Goal: Task Accomplishment & Management: Use online tool/utility

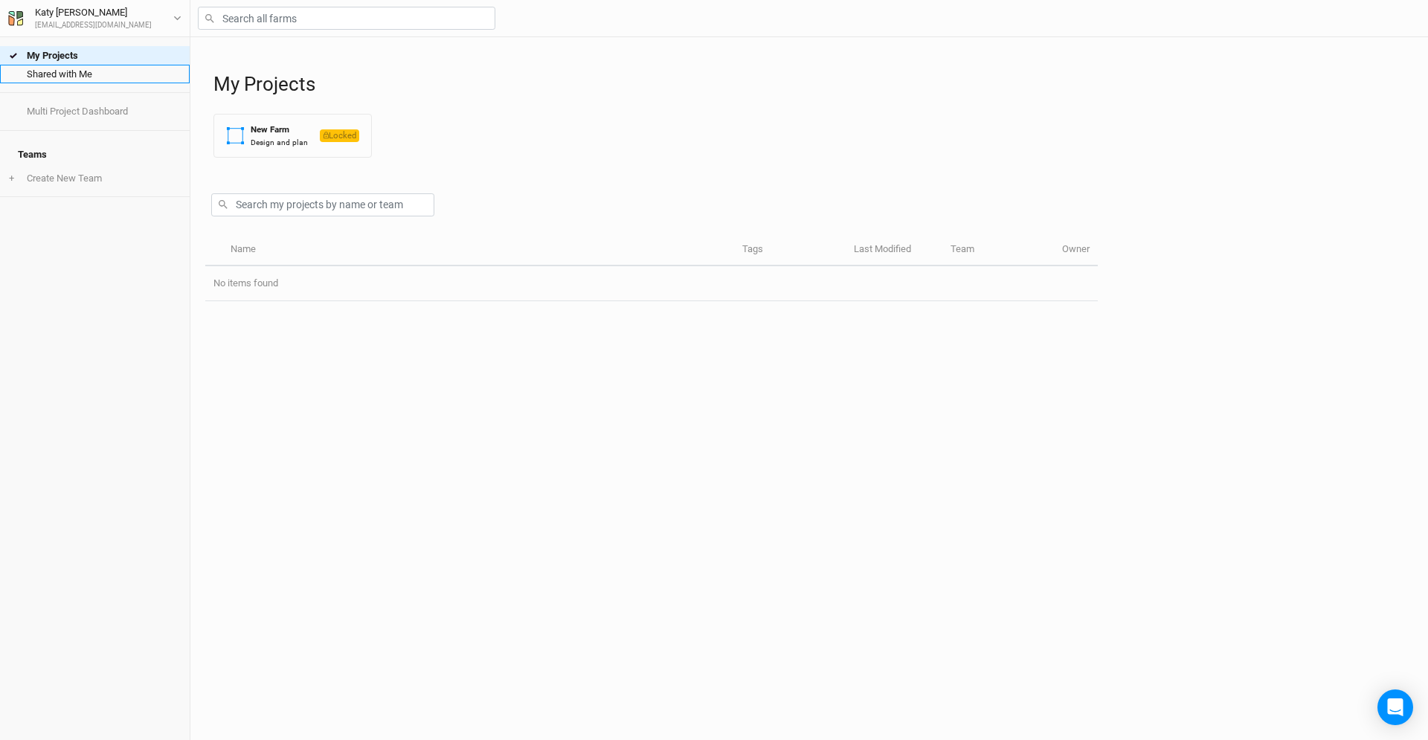
click at [59, 69] on link "Shared with Me" at bounding box center [95, 74] width 190 height 19
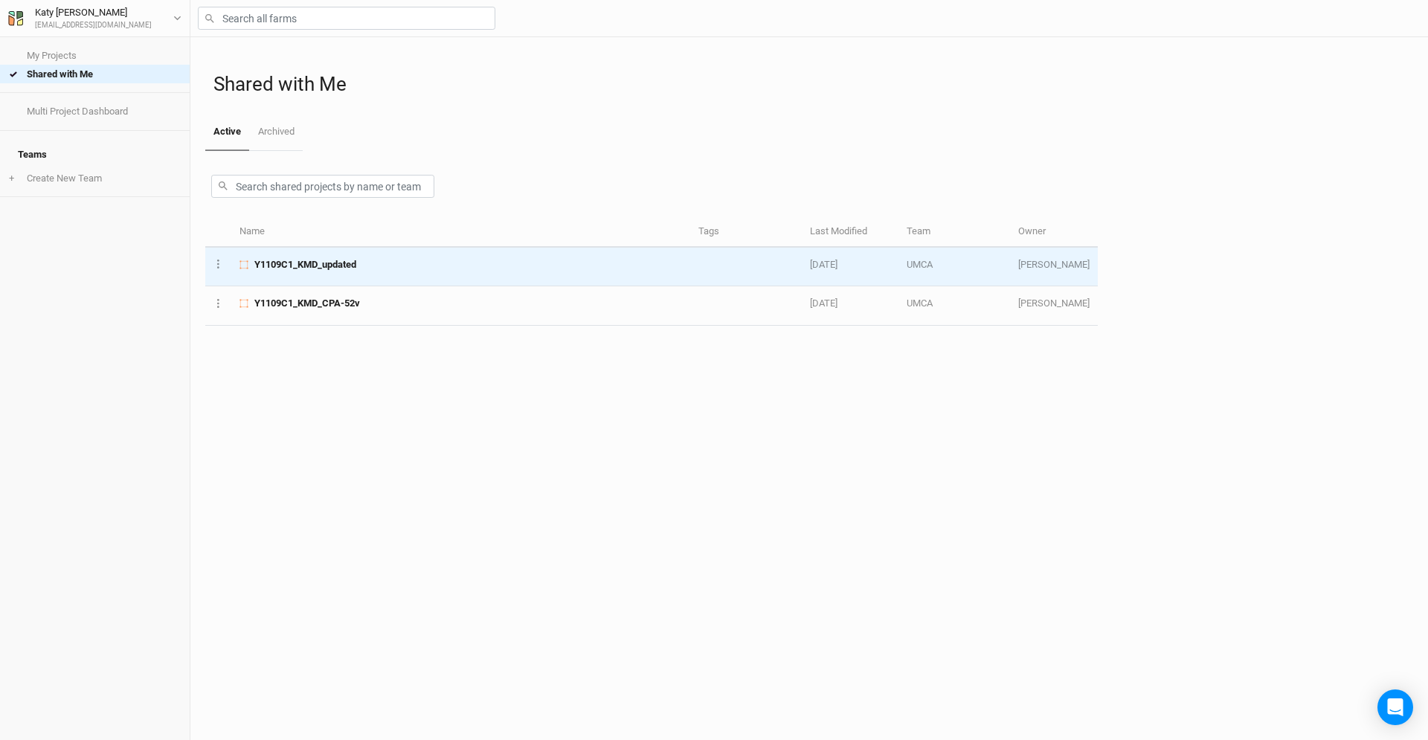
click at [304, 270] on span "Y1109C1_KMD_updated" at bounding box center [305, 264] width 102 height 13
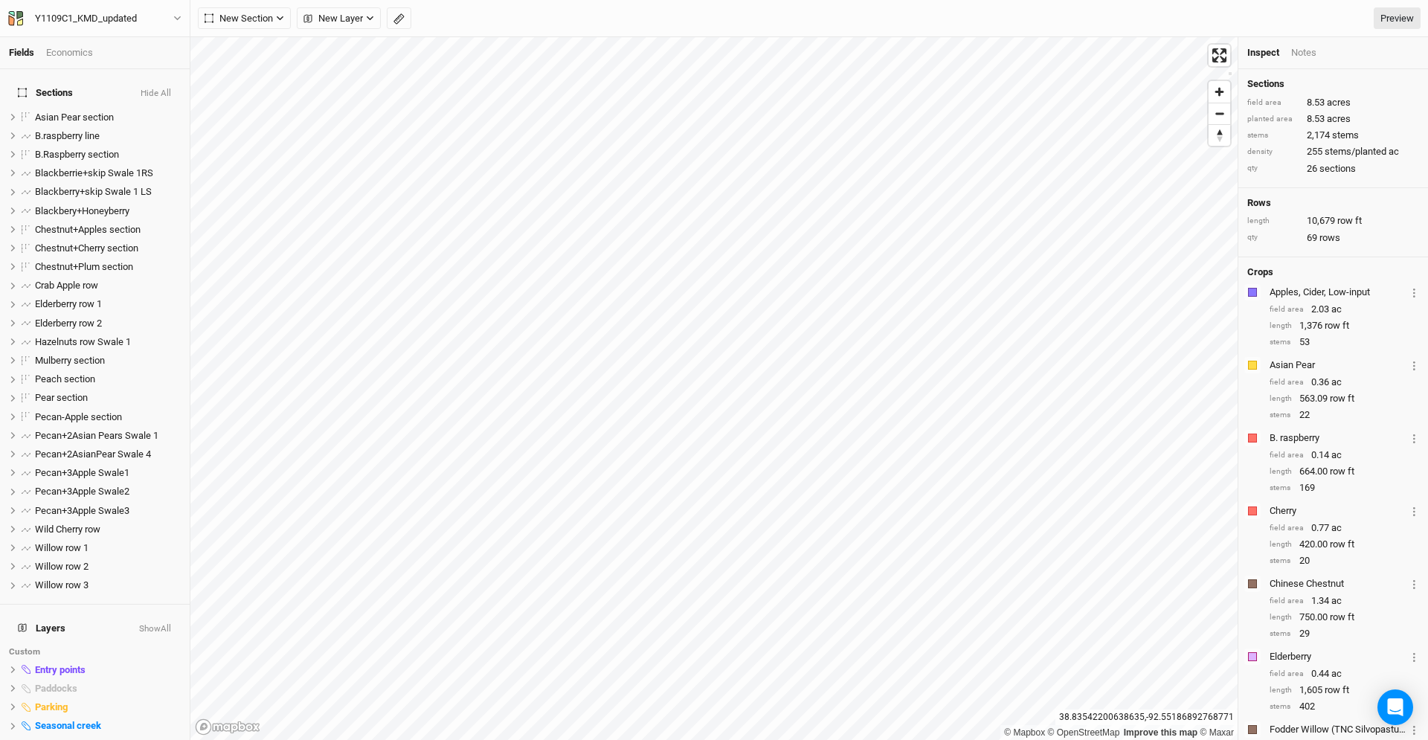
click at [1253, 64] on div "© Mapbox © OpenStreetMap Improve this map © Maxar [GEOGRAPHIC_DATA] Inspect Not…" at bounding box center [808, 388] width 1237 height 703
click at [62, 19] on div "Y1109C1_KMD_updated" at bounding box center [86, 18] width 102 height 15
click at [77, 36] on button "Back" at bounding box center [122, 41] width 117 height 19
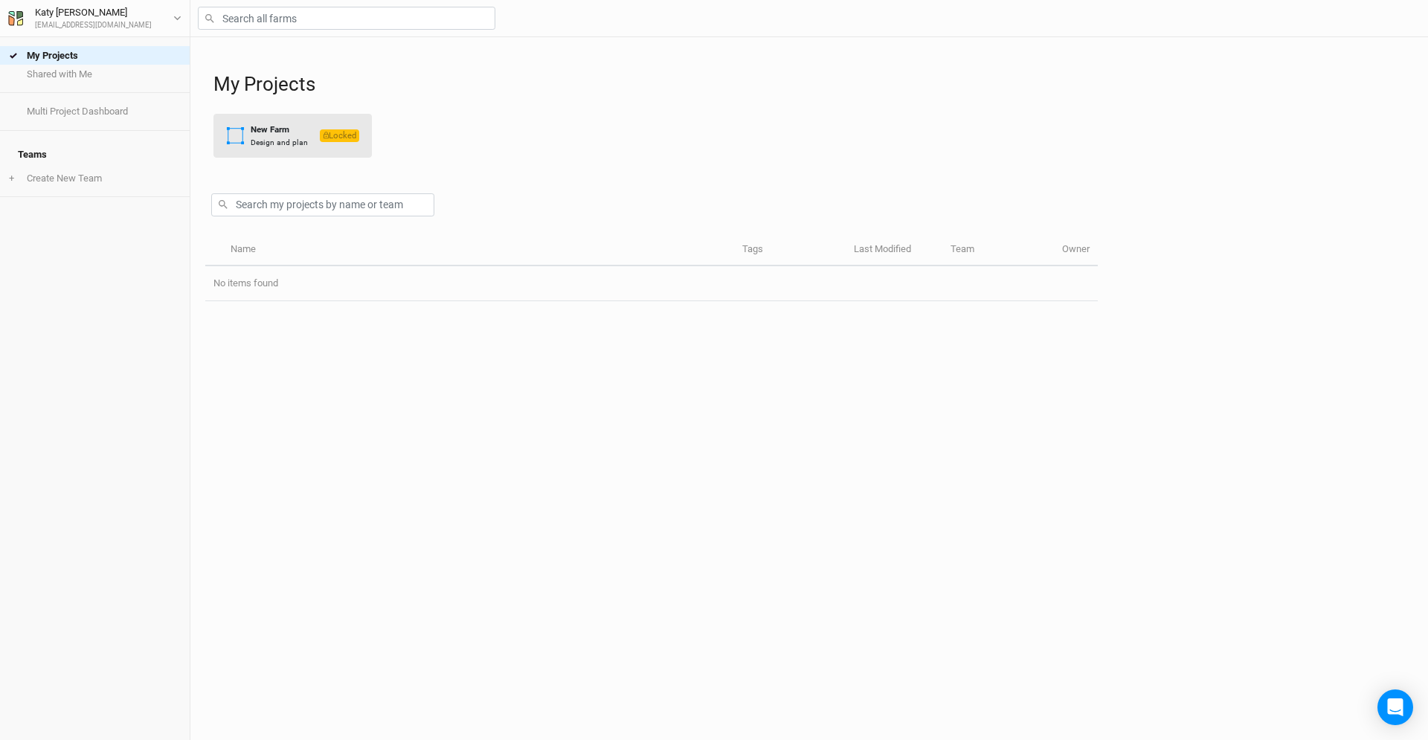
click at [254, 131] on div "New Farm" at bounding box center [279, 129] width 57 height 13
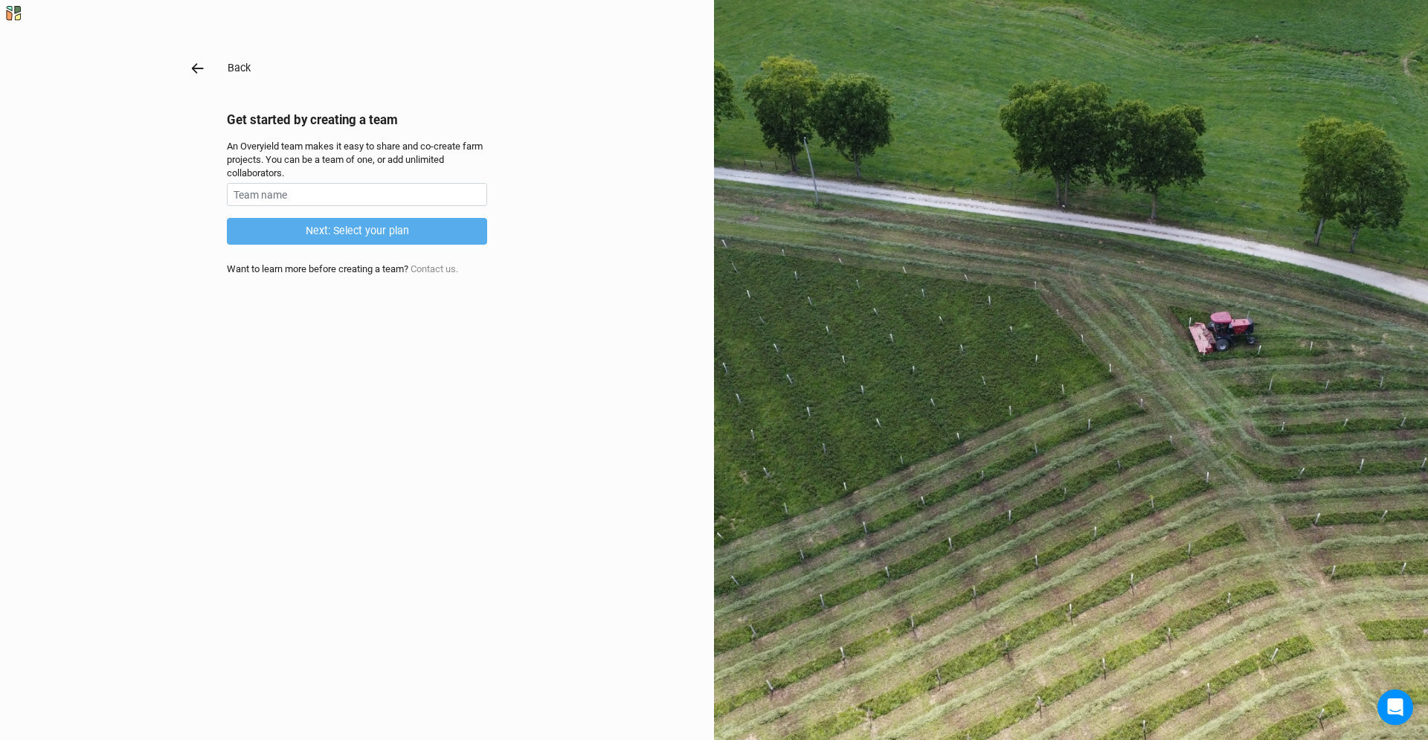
click at [197, 64] on icon "button" at bounding box center [198, 68] width 16 height 16
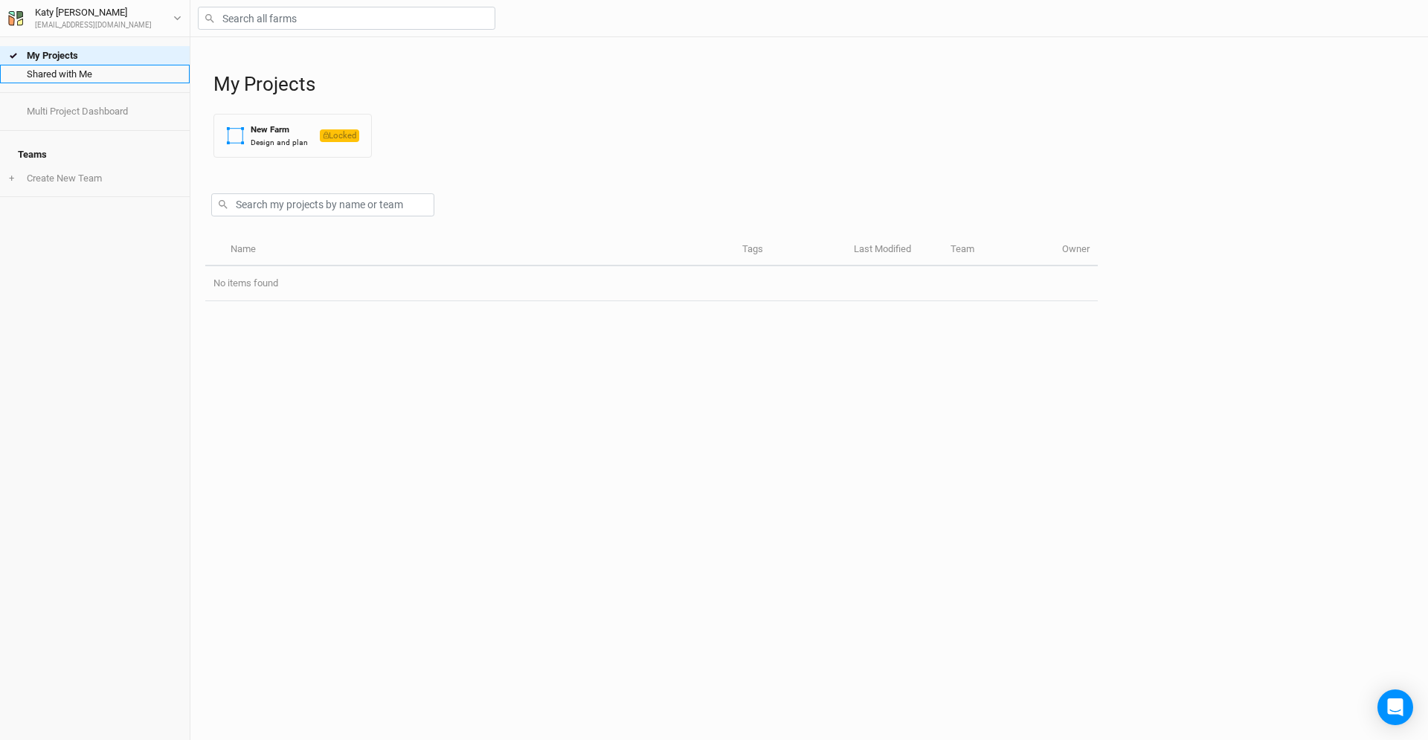
click at [74, 69] on link "Shared with Me" at bounding box center [95, 74] width 190 height 19
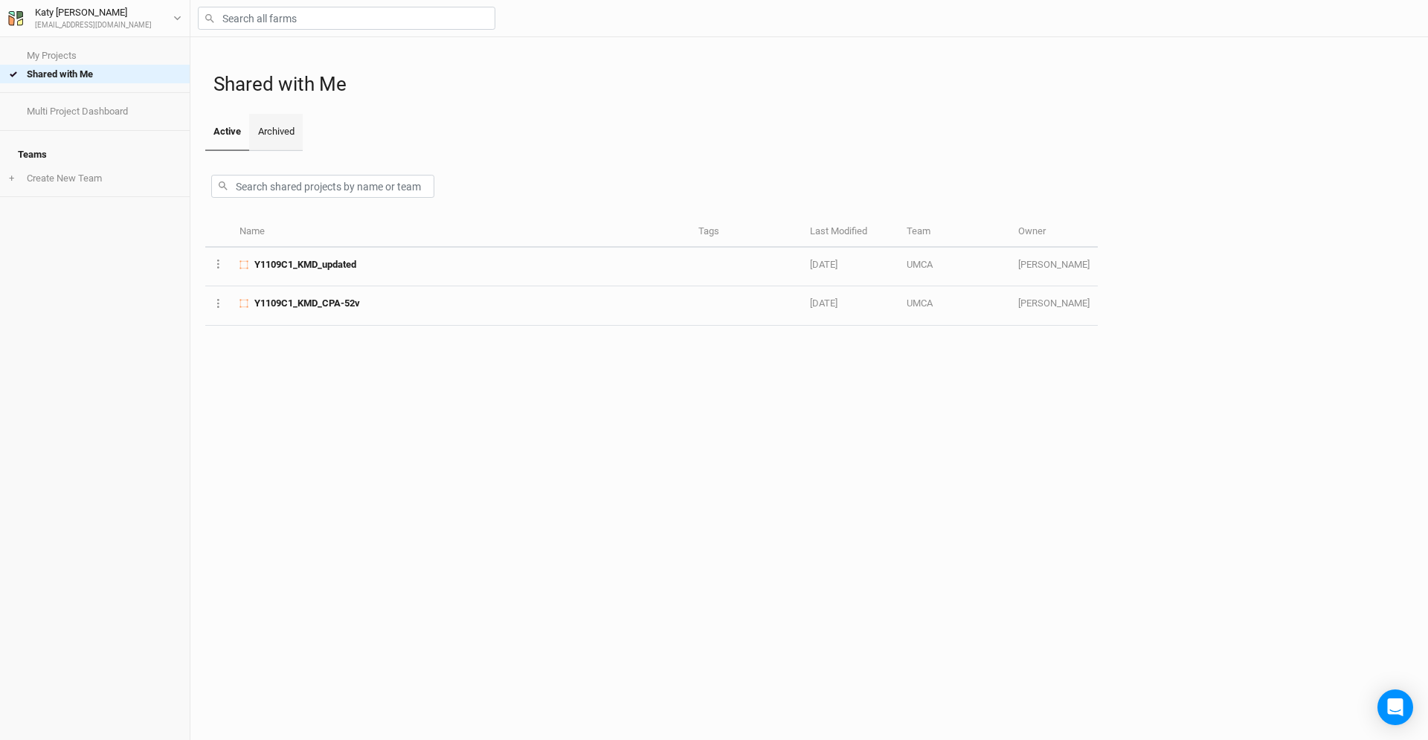
click at [280, 120] on link "Archived" at bounding box center [275, 132] width 53 height 37
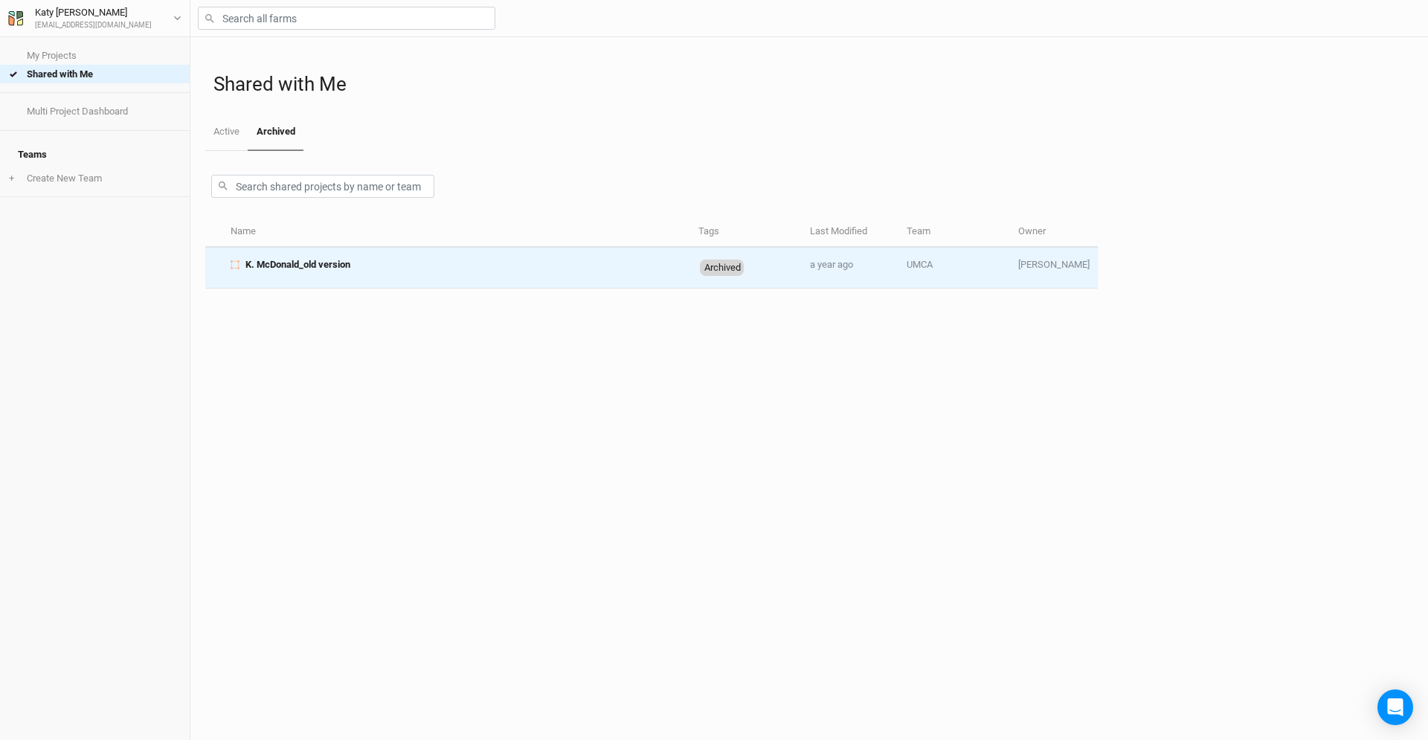
click at [311, 262] on span "K. McDonald_old version" at bounding box center [297, 264] width 105 height 13
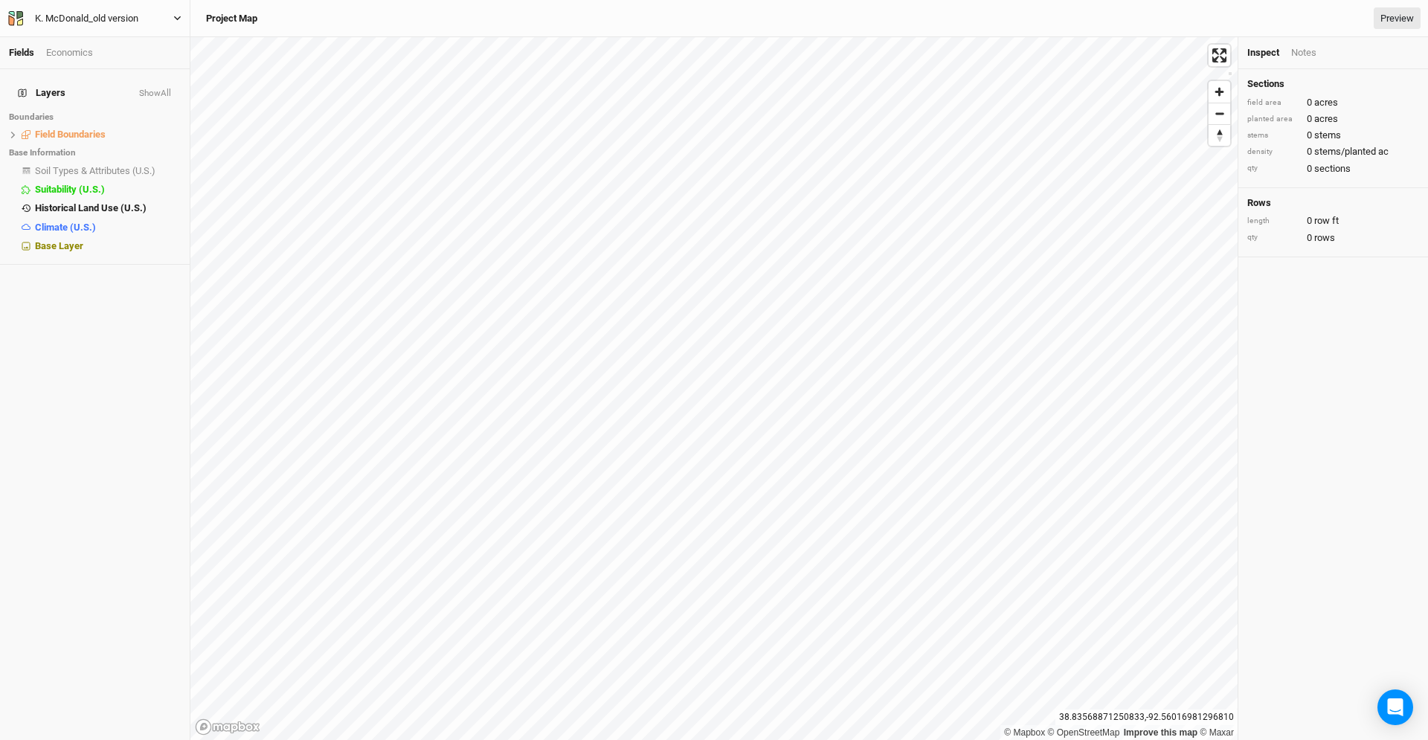
click at [175, 19] on icon "button" at bounding box center [177, 18] width 8 height 8
click at [133, 74] on button "User settings" at bounding box center [122, 67] width 117 height 19
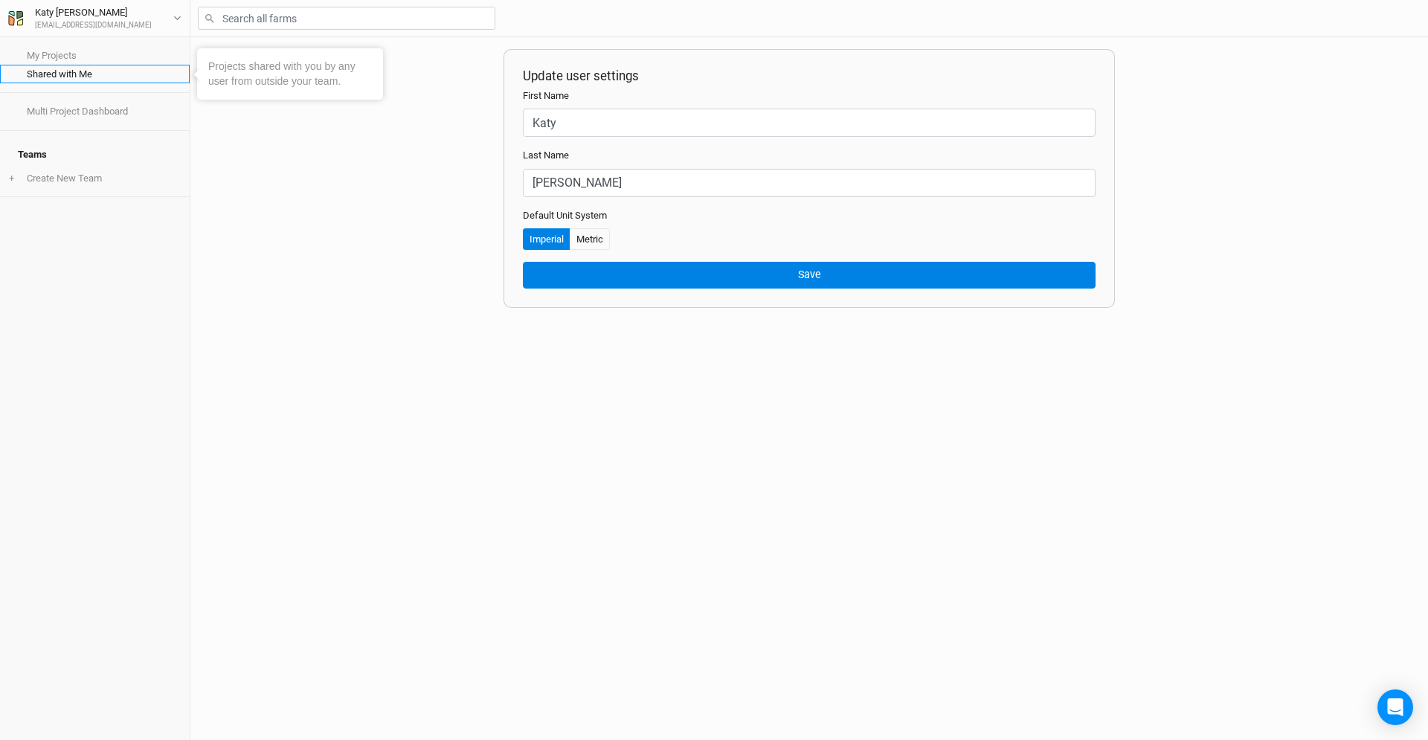
click at [77, 74] on link "Shared with Me" at bounding box center [95, 74] width 190 height 19
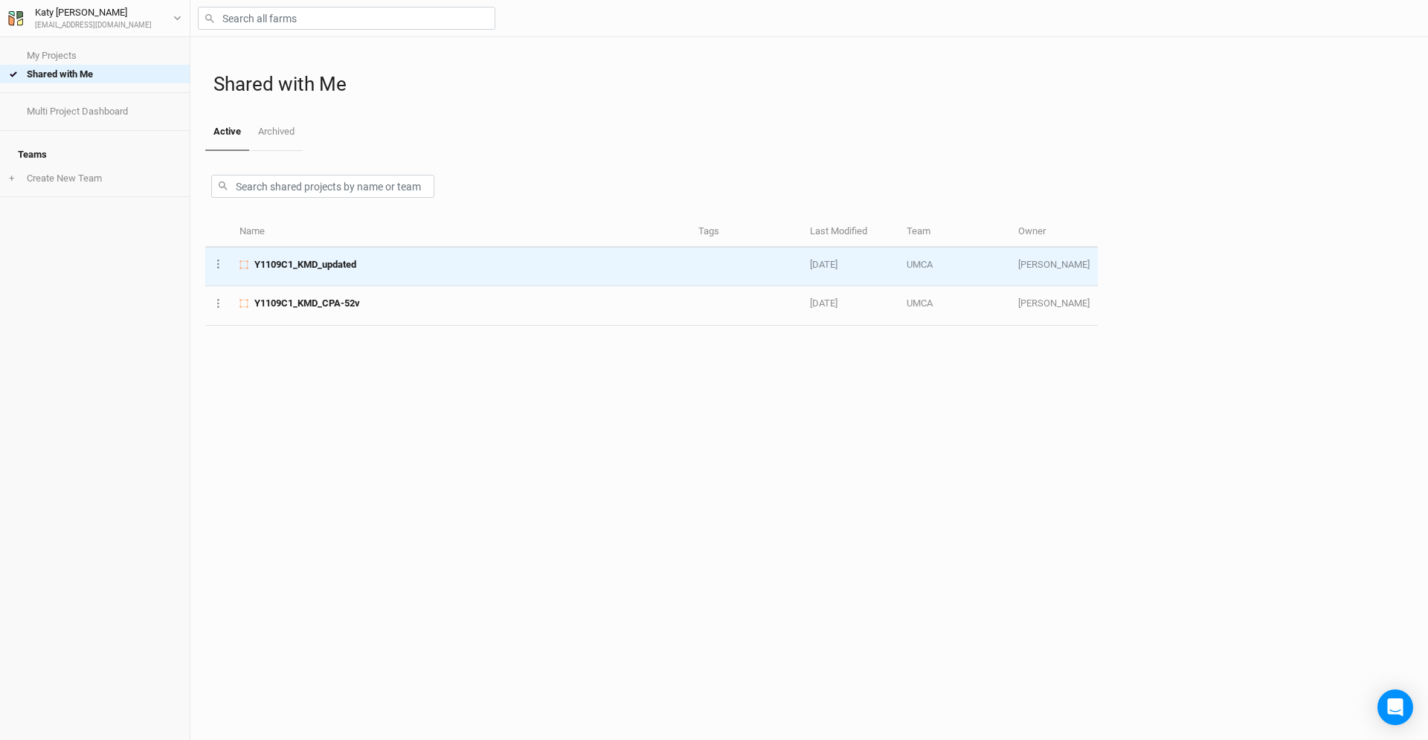
click at [280, 259] on span "Y1109C1_KMD_updated" at bounding box center [305, 264] width 102 height 13
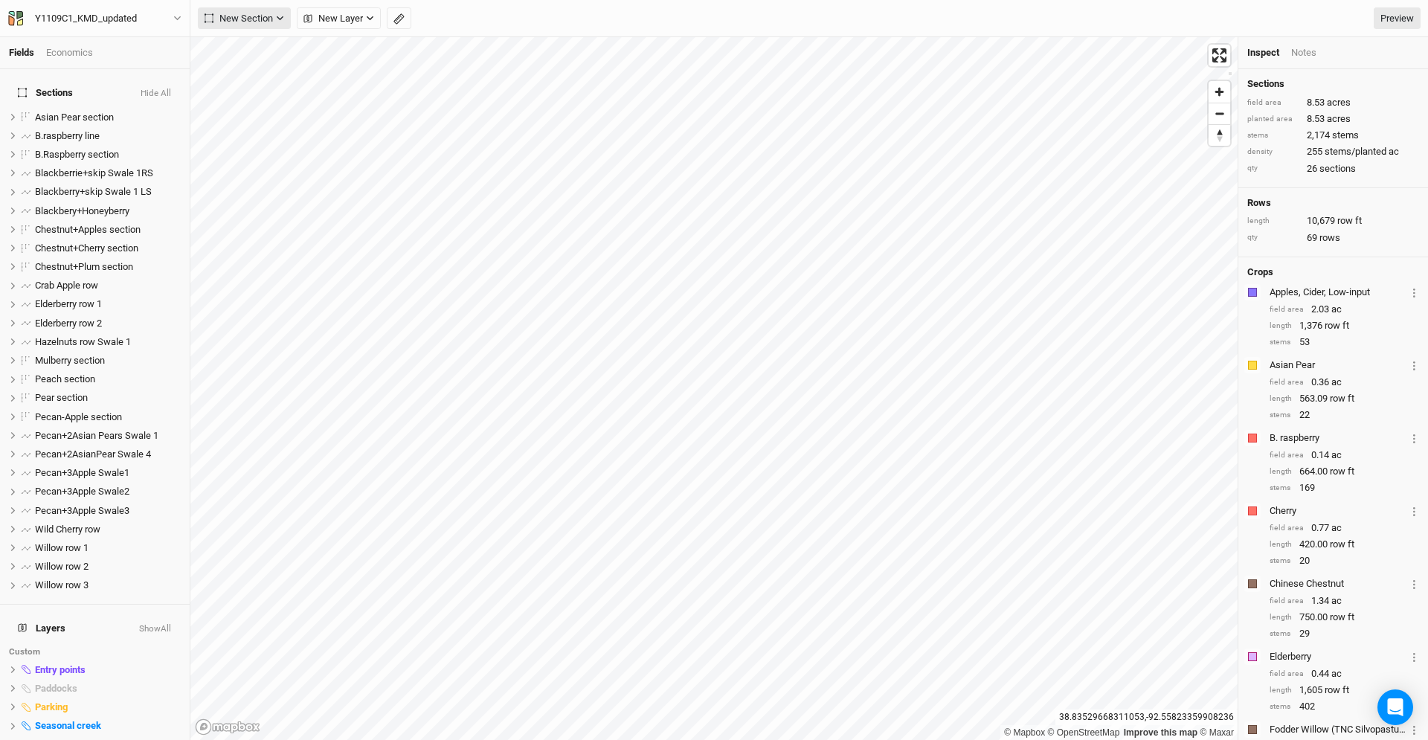
click at [278, 19] on icon "button" at bounding box center [280, 18] width 8 height 8
click at [328, 13] on span "New Layer" at bounding box center [332, 18] width 59 height 15
click at [270, 17] on span "New Section" at bounding box center [238, 18] width 68 height 15
click at [225, 68] on span "Line" at bounding box center [231, 71] width 42 height 17
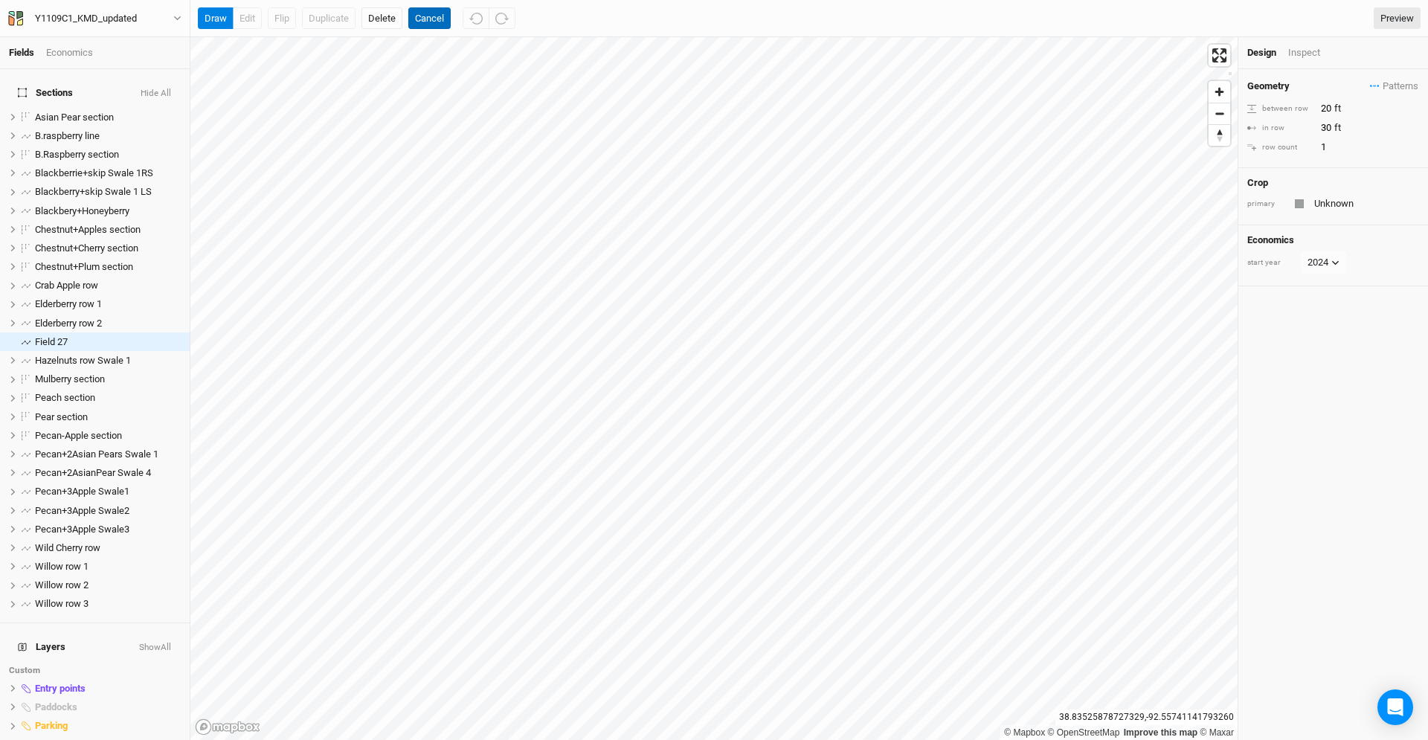
click at [425, 9] on button "Cancel" at bounding box center [429, 18] width 42 height 22
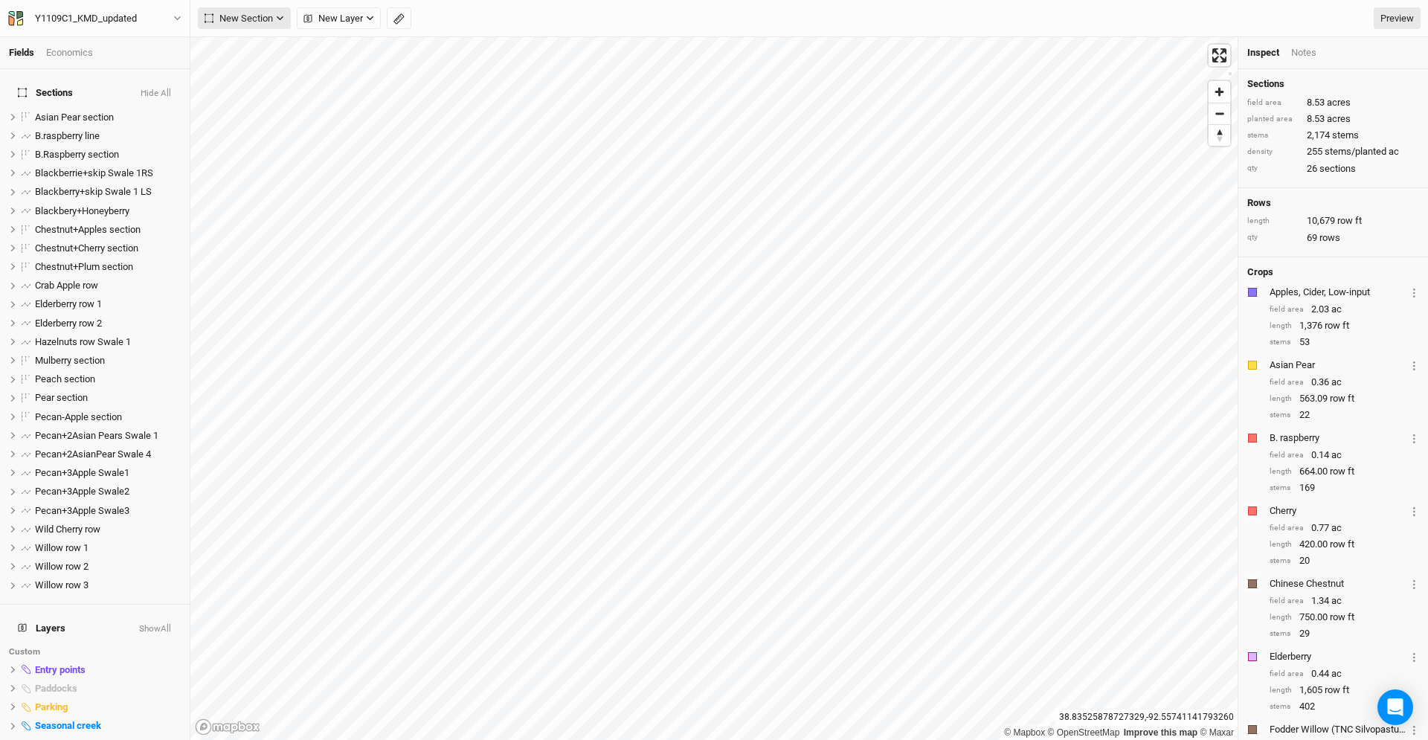
click at [280, 18] on icon "button" at bounding box center [280, 18] width 8 height 8
click at [256, 44] on button "Grid" at bounding box center [257, 48] width 117 height 23
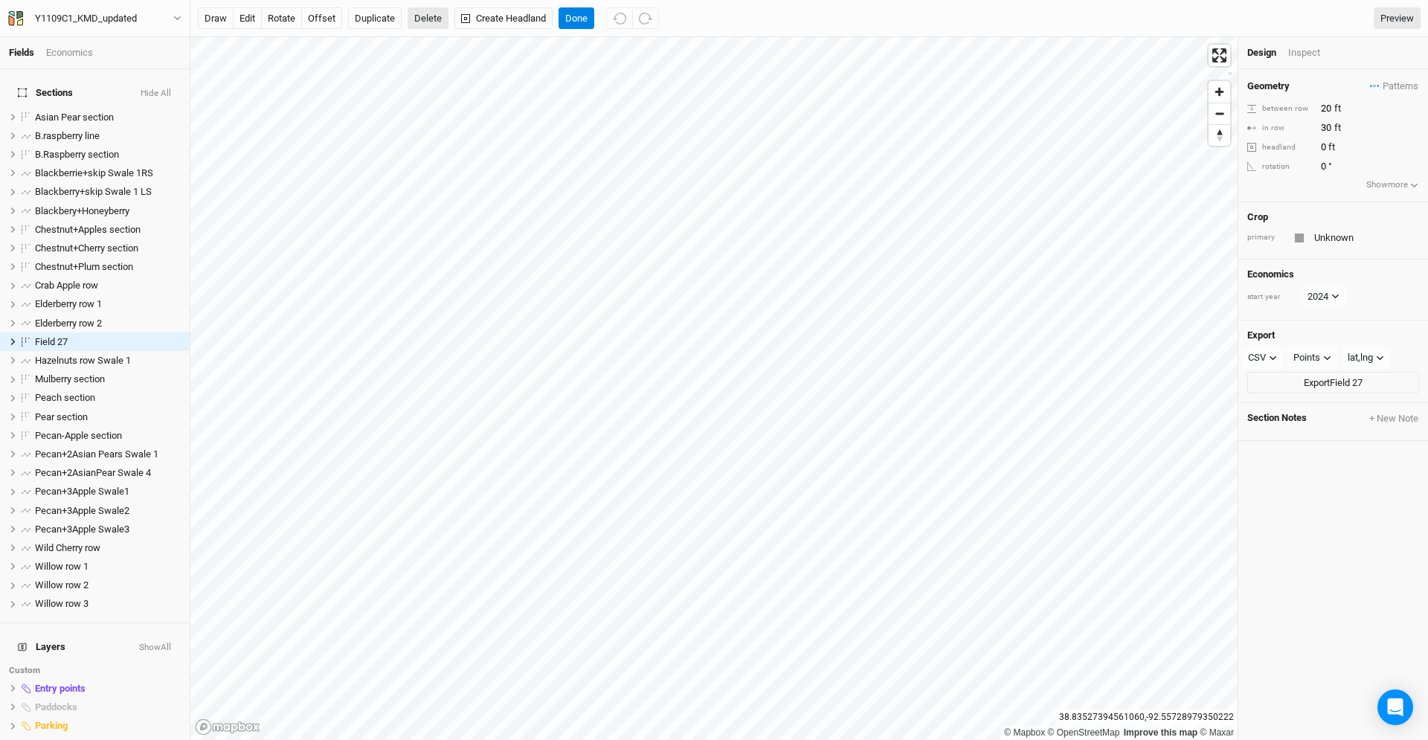
click at [426, 17] on button "Delete" at bounding box center [427, 18] width 41 height 22
click at [430, 19] on button "Confirm" at bounding box center [443, 18] width 46 height 22
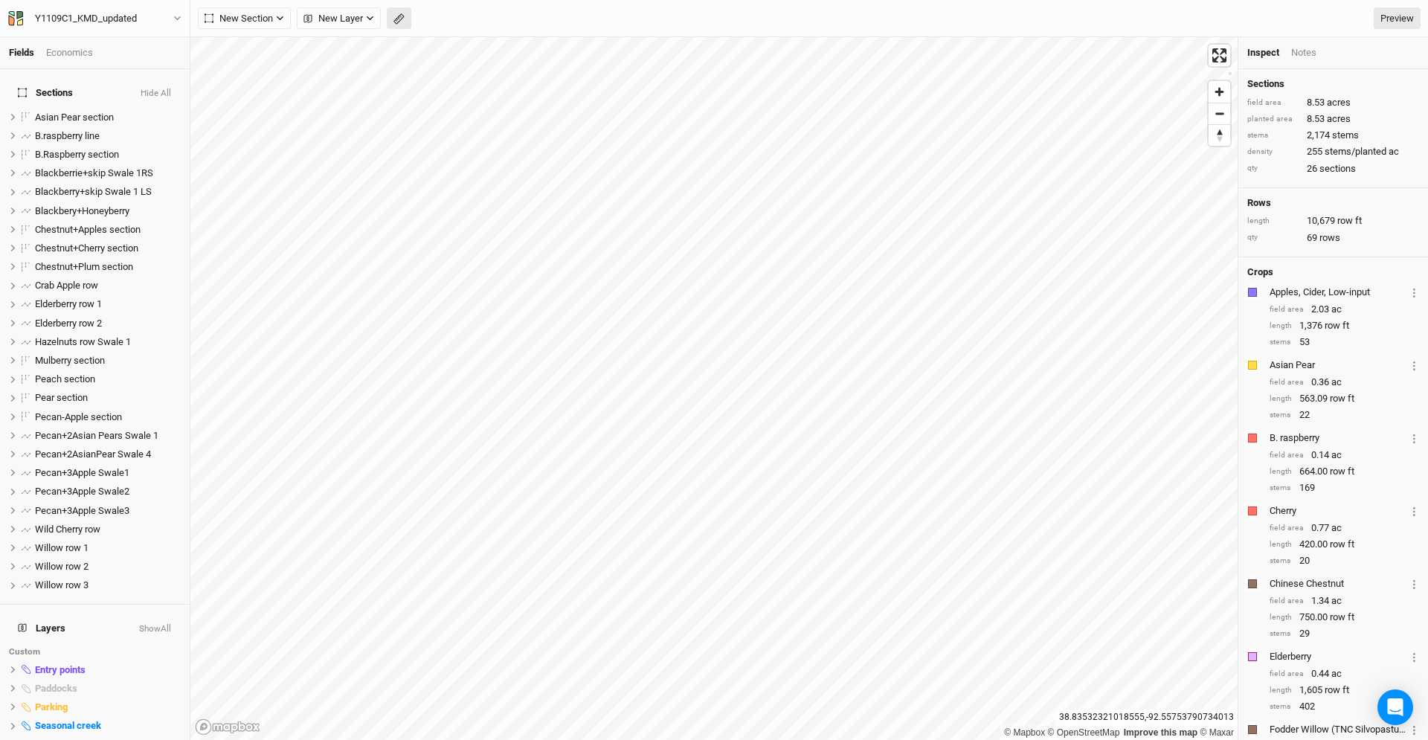
click at [401, 24] on icon "button" at bounding box center [398, 18] width 11 height 11
click at [268, 24] on button "Done" at bounding box center [266, 18] width 36 height 22
click at [398, 18] on icon "button" at bounding box center [398, 18] width 11 height 11
click at [230, 19] on icon "button" at bounding box center [230, 18] width 9 height 9
click at [268, 26] on button "Done" at bounding box center [266, 18] width 36 height 22
